Goal: Task Accomplishment & Management: Use online tool/utility

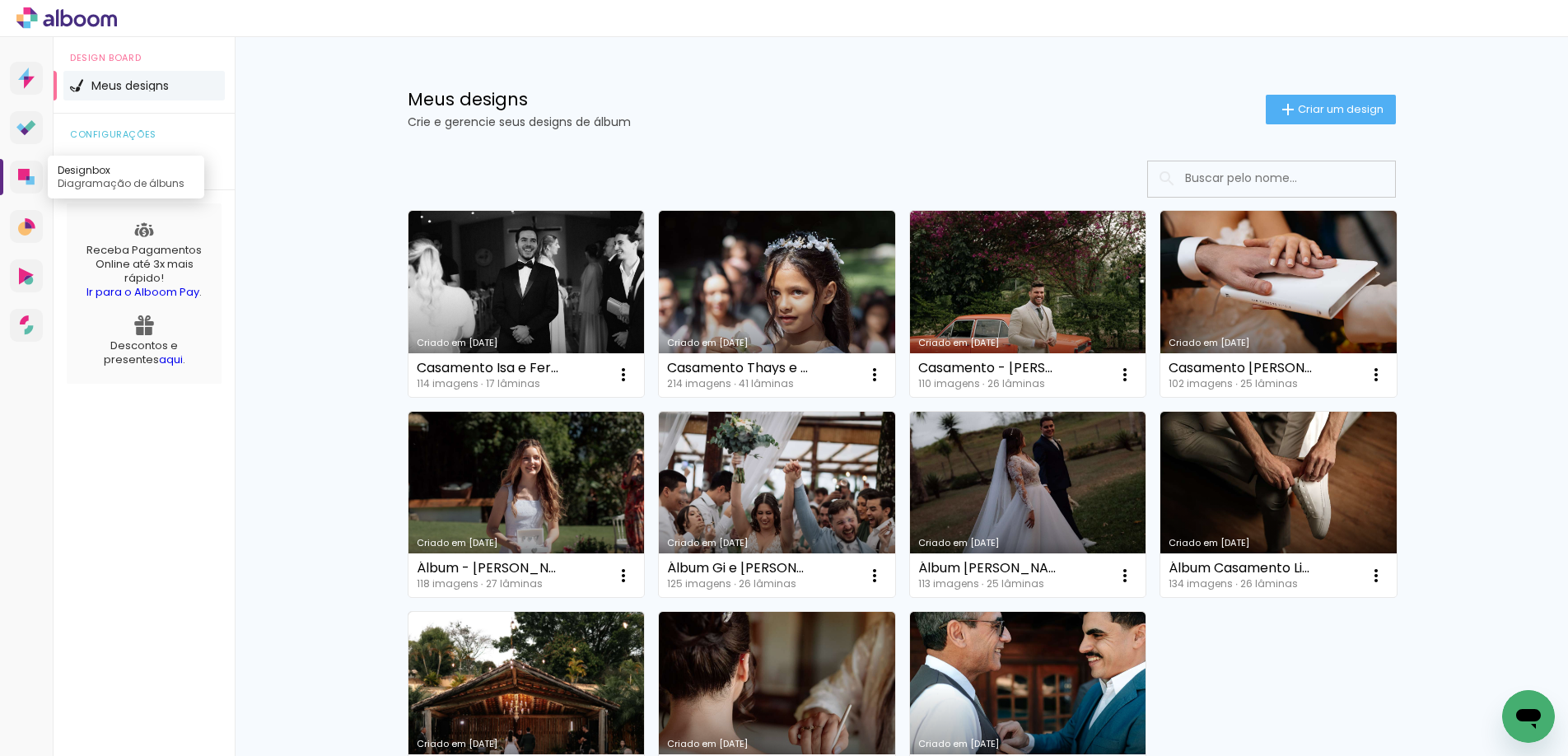
click at [31, 173] on icon at bounding box center [27, 177] width 17 height 17
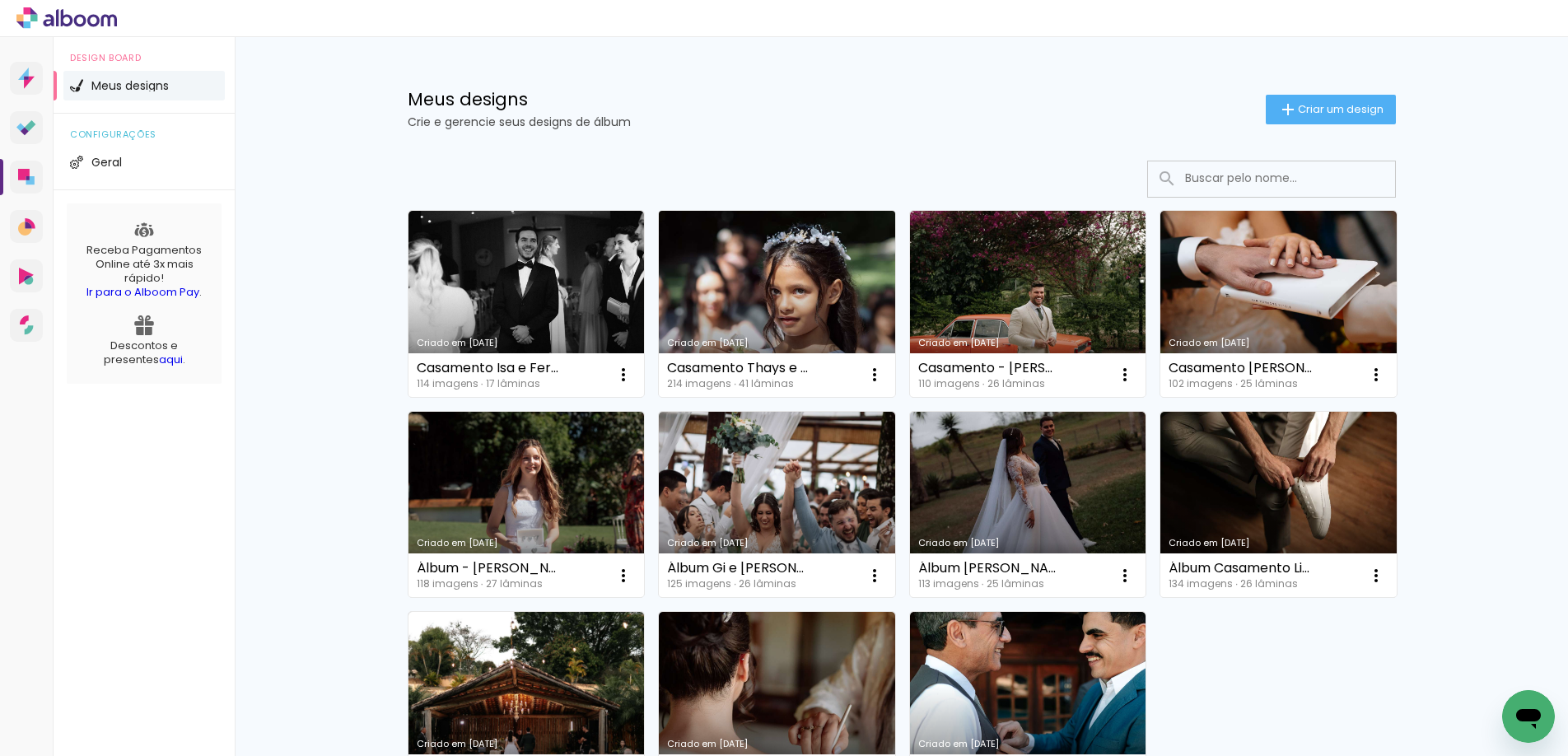
click at [696, 273] on link "Criado em [DATE]" at bounding box center [777, 304] width 236 height 186
click at [783, 331] on link "Criado em [DATE]" at bounding box center [777, 304] width 236 height 186
